Goal: Information Seeking & Learning: Learn about a topic

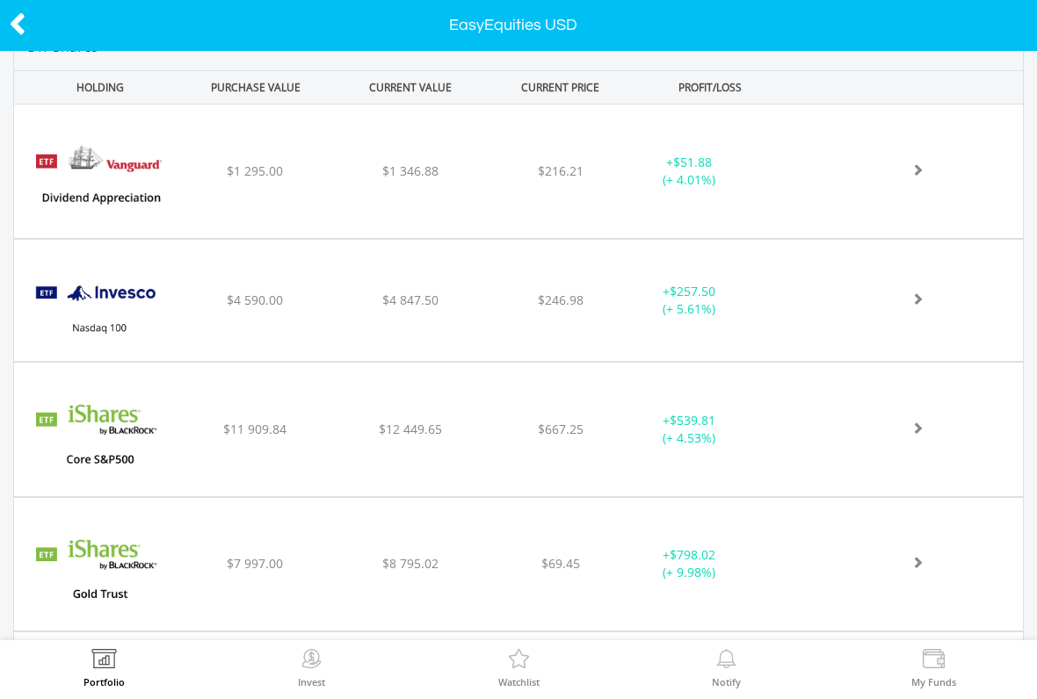
scroll to position [703, 0]
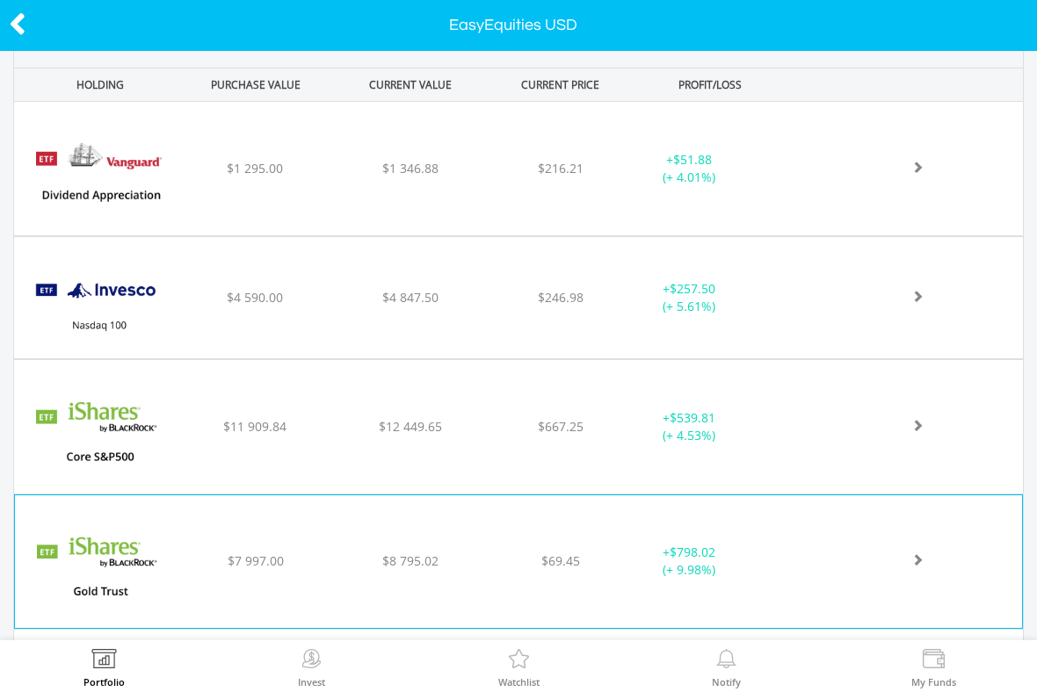
click at [680, 555] on span "$798.02" at bounding box center [693, 552] width 46 height 17
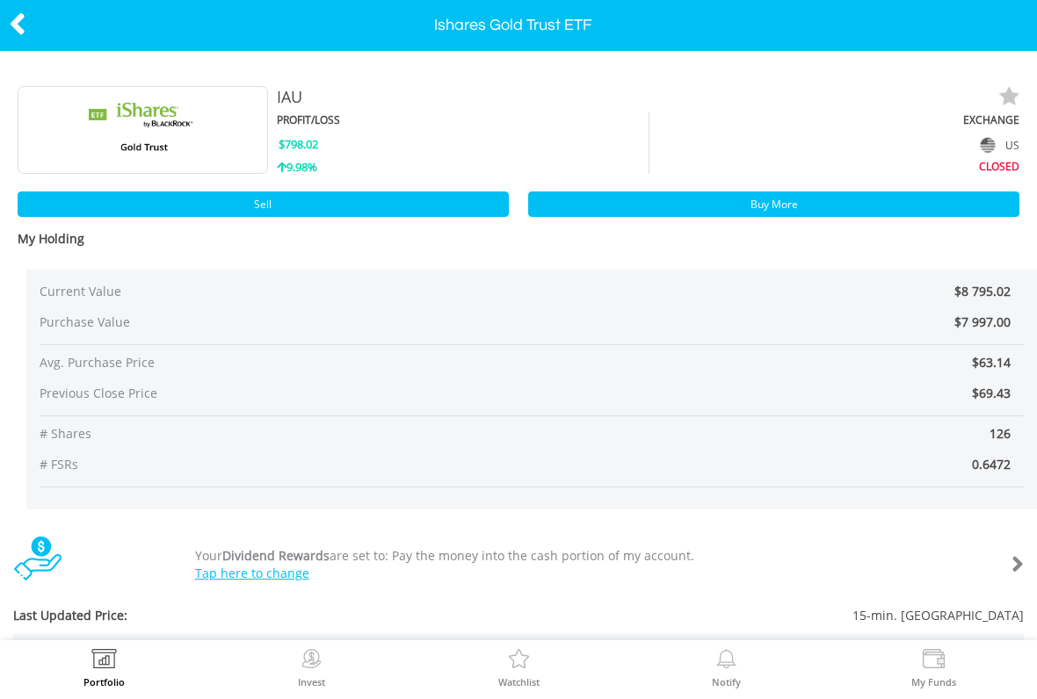
click at [11, 27] on icon at bounding box center [18, 24] width 18 height 34
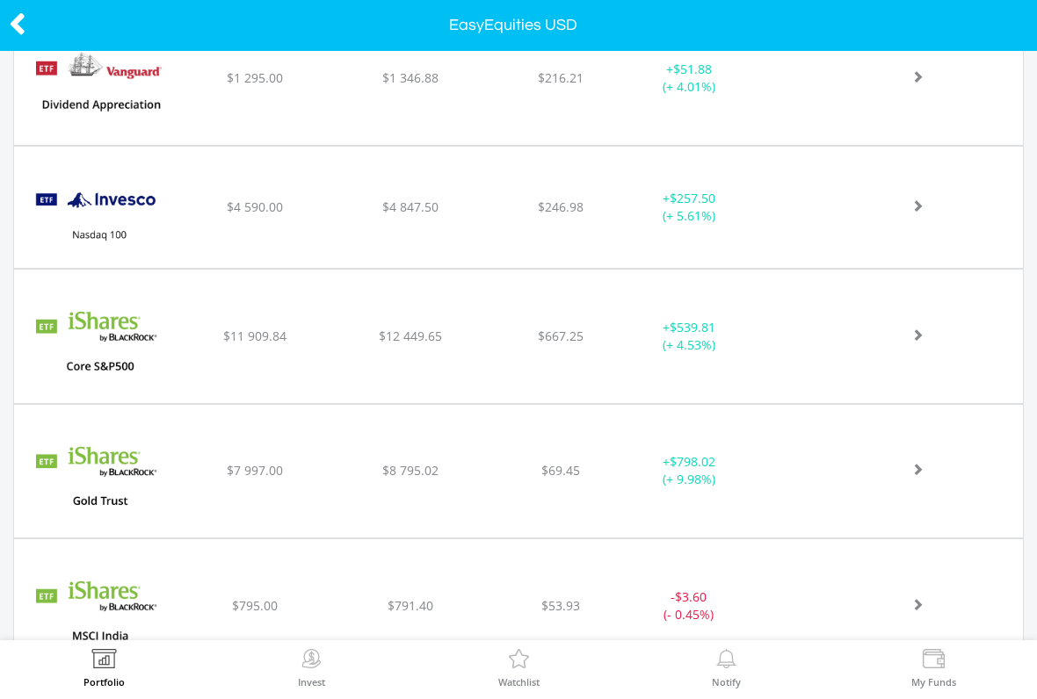
scroll to position [796, 0]
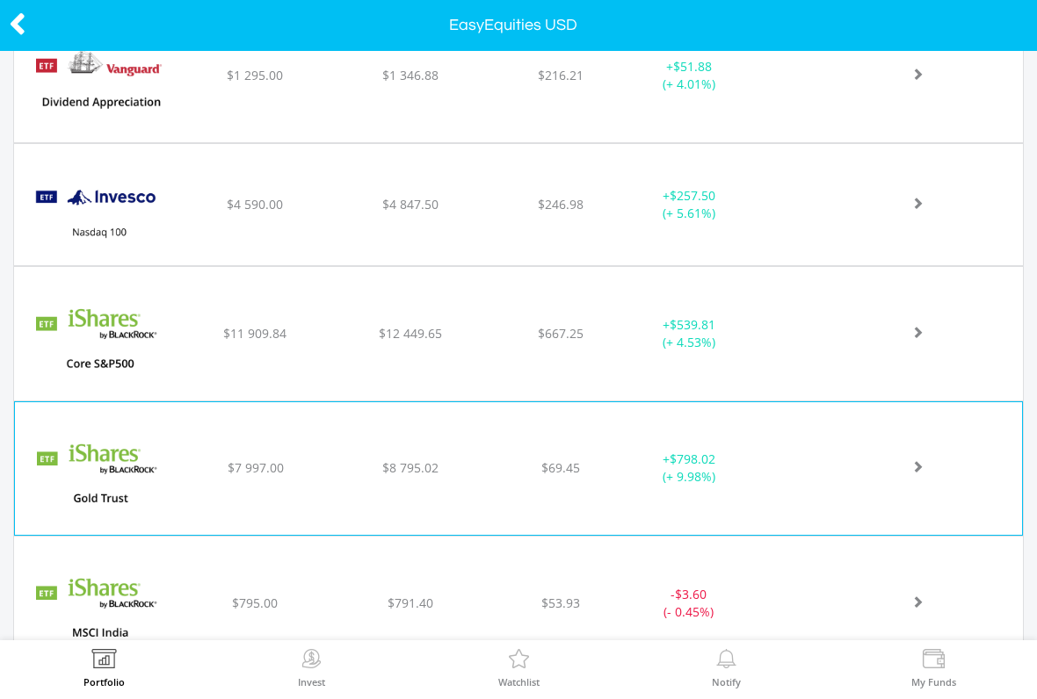
click at [840, 453] on div "﻿ Ishares Gold Trust ETF $7 997.00 $8 795.02 $69.45 + $798.02 (+ 9.98%)" at bounding box center [518, 468] width 1007 height 133
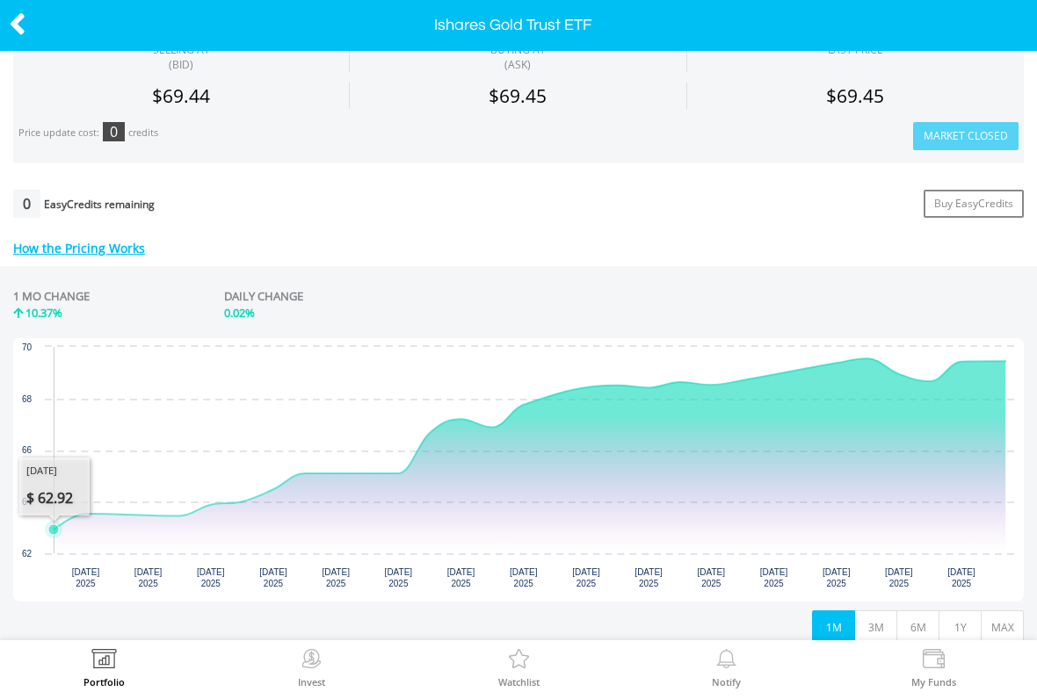
scroll to position [625, 0]
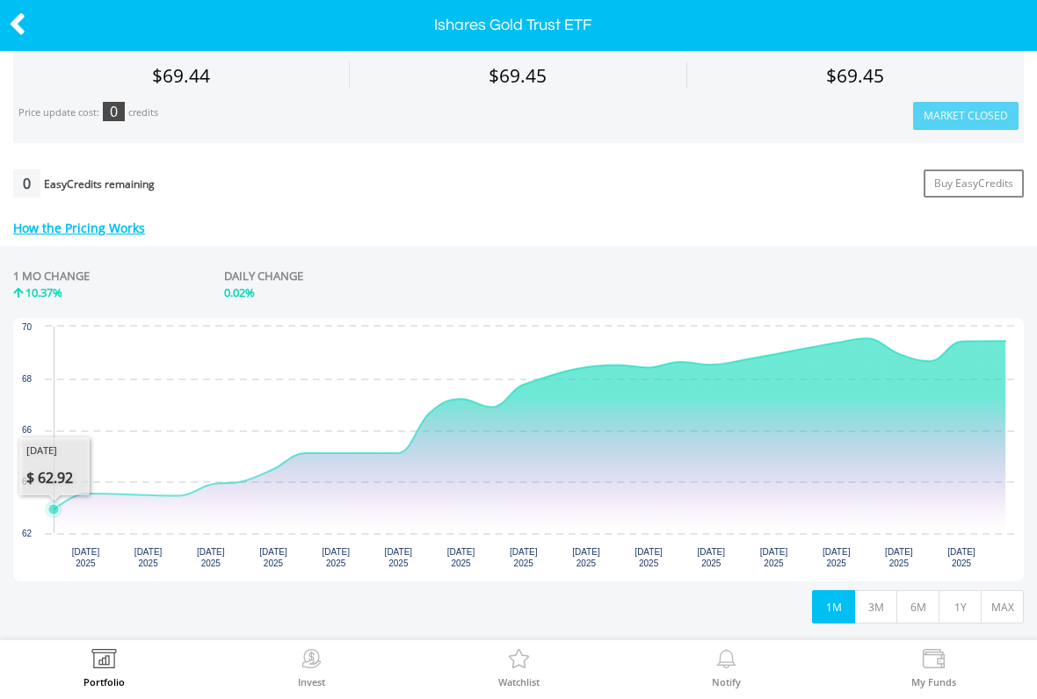
click at [54, 510] on icon "Interactive chart" at bounding box center [529, 424] width 951 height 171
click at [35, 524] on rect "Interactive chart" at bounding box center [518, 450] width 1010 height 264
click at [97, 510] on icon "Interactive chart" at bounding box center [529, 424] width 951 height 171
click at [54, 510] on icon "Interactive chart" at bounding box center [529, 424] width 951 height 171
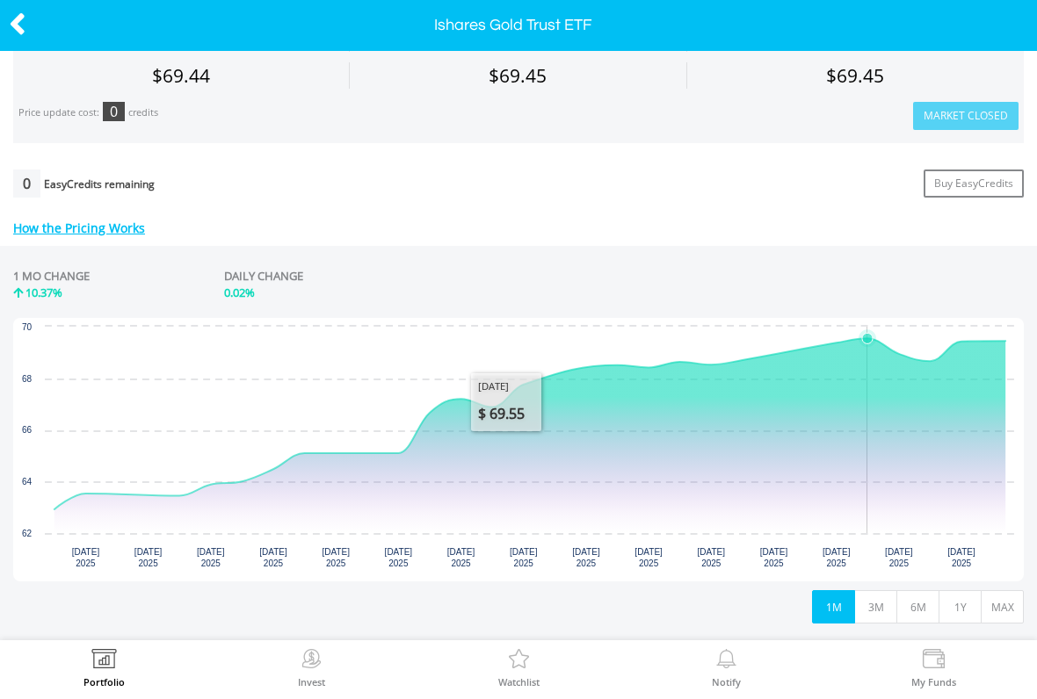
click at [863, 470] on icon "Interactive chart" at bounding box center [529, 436] width 951 height 195
click at [934, 437] on icon "Interactive chart" at bounding box center [529, 436] width 951 height 195
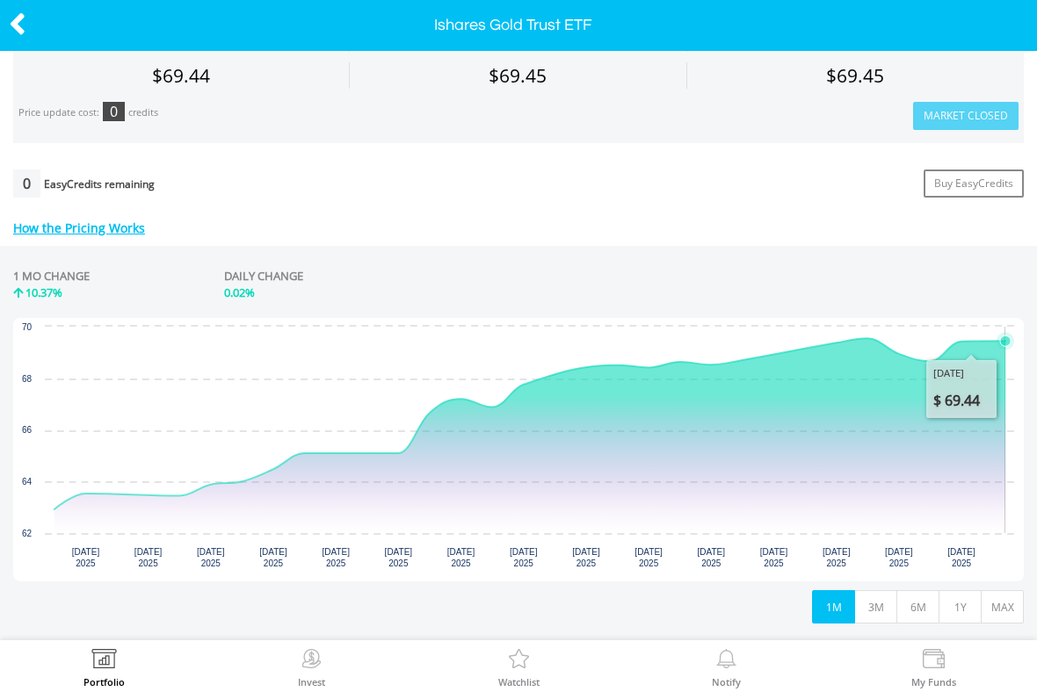
click at [986, 375] on icon "Interactive chart" at bounding box center [529, 436] width 951 height 195
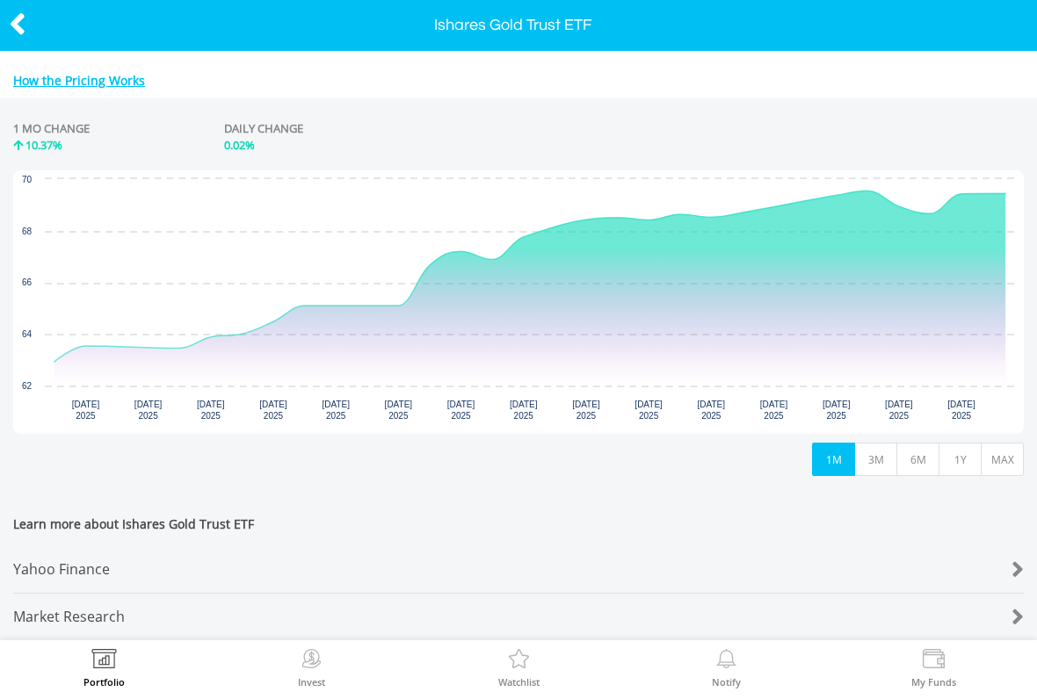
scroll to position [783, 0]
click at [23, 17] on icon at bounding box center [18, 24] width 18 height 34
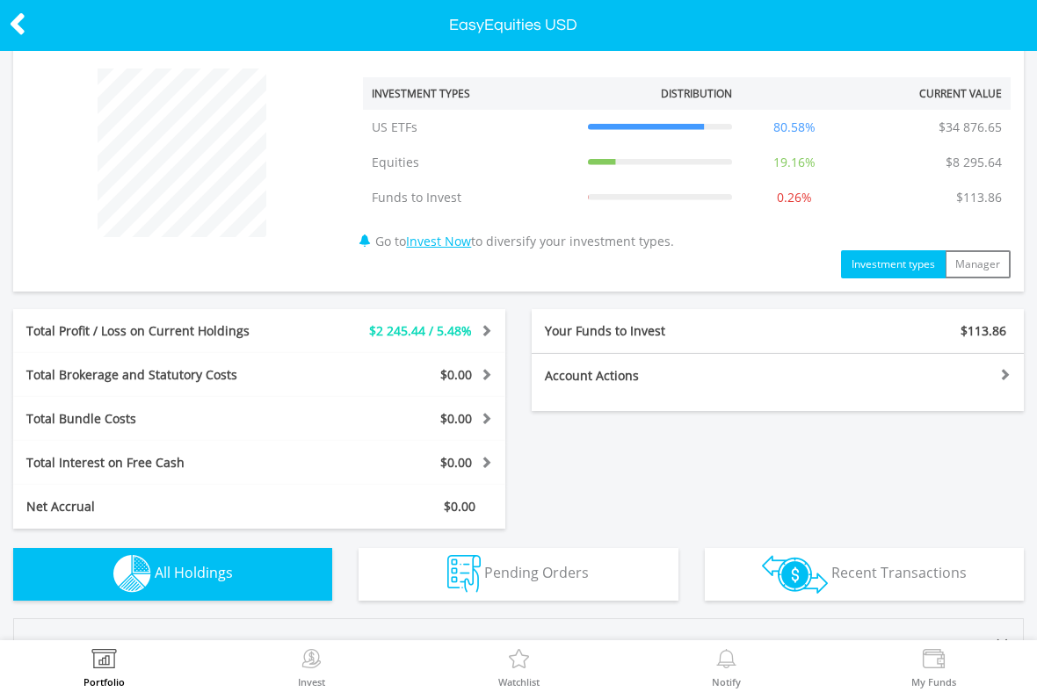
scroll to position [101, 0]
